Goal: Transaction & Acquisition: Purchase product/service

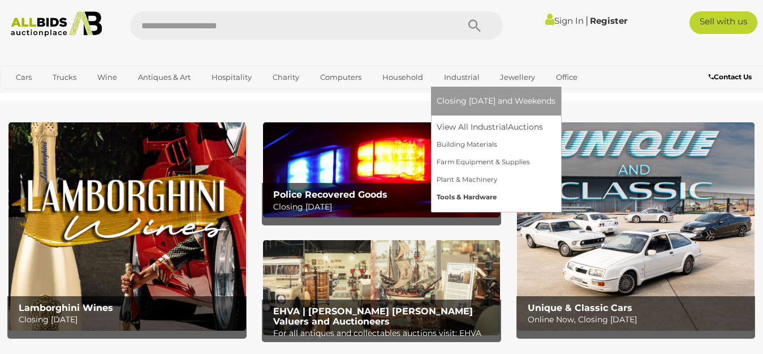
click at [475, 197] on link "Tools & Hardware" at bounding box center [496, 197] width 119 height 18
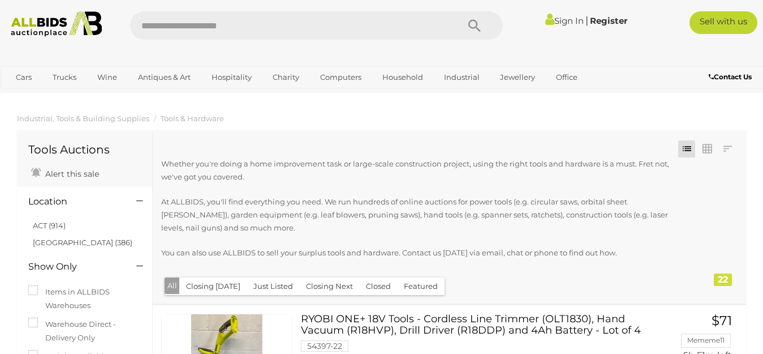
drag, startPoint x: 50, startPoint y: 222, endPoint x: 134, endPoint y: 219, distance: 84.4
click at [50, 222] on link "ACT (914)" at bounding box center [49, 225] width 33 height 9
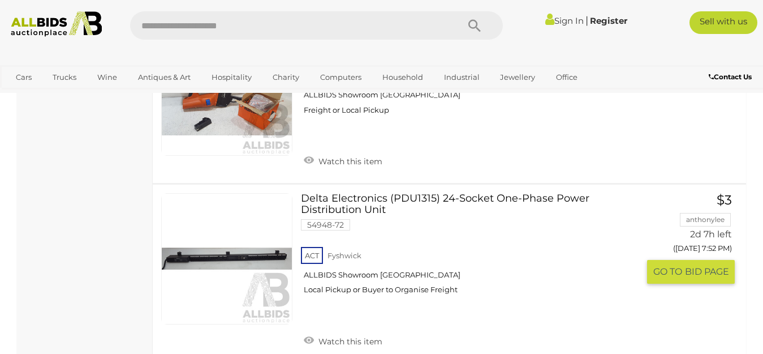
scroll to position [962, 0]
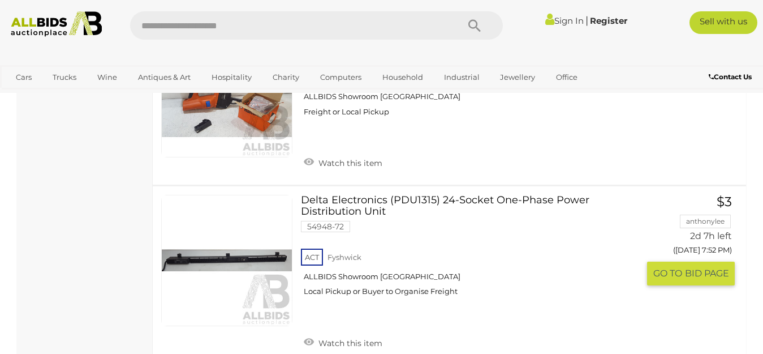
click at [377, 208] on link "Delta Electronics (PDU1315) 24-Socket One-Phase Power Distribution Unit 54948-7…" at bounding box center [474, 250] width 329 height 110
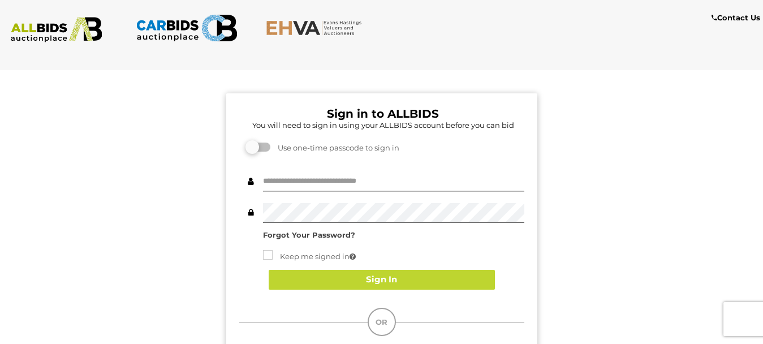
click at [273, 180] on input "text" at bounding box center [393, 182] width 261 height 20
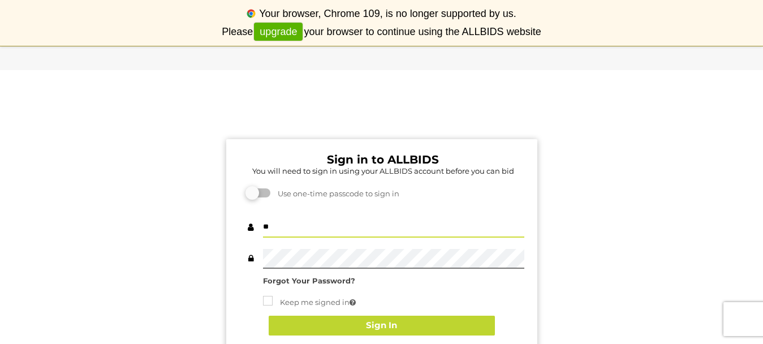
type input "*"
type input "**********"
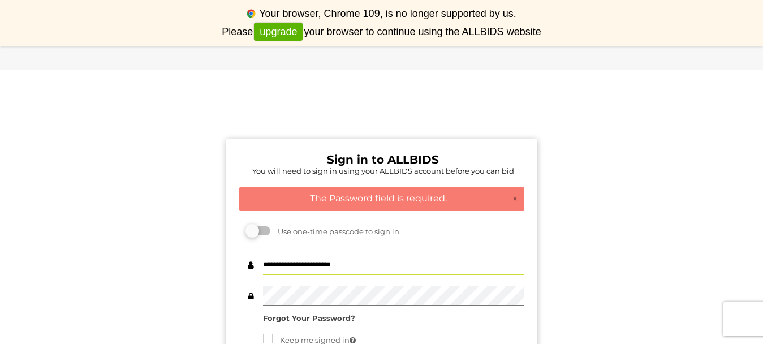
click at [306, 260] on input "**********" at bounding box center [393, 265] width 261 height 20
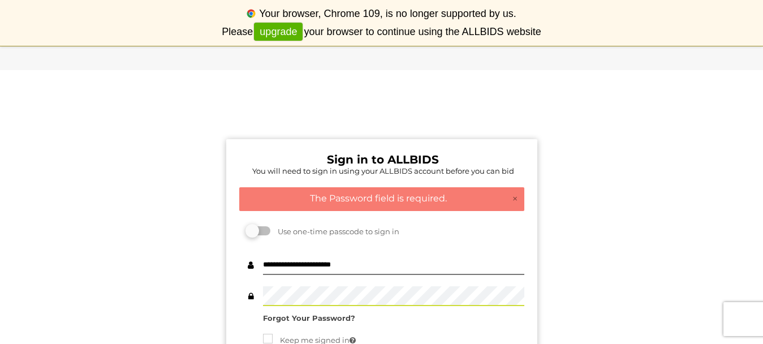
scroll to position [57, 0]
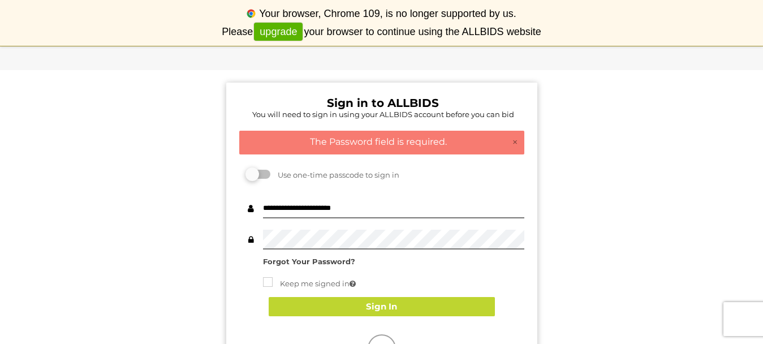
click at [320, 264] on strong "Forgot Your Password?" at bounding box center [309, 261] width 92 height 9
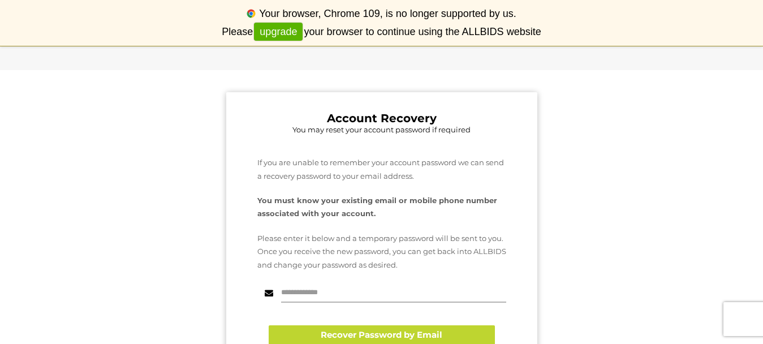
click at [302, 294] on input "text" at bounding box center [393, 293] width 225 height 20
